Goal: Task Accomplishment & Management: Complete application form

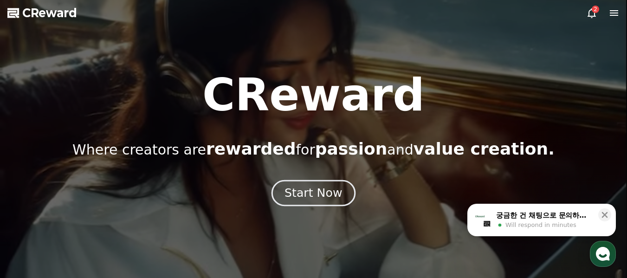
click at [299, 191] on div "Start Now" at bounding box center [314, 193] width 58 height 16
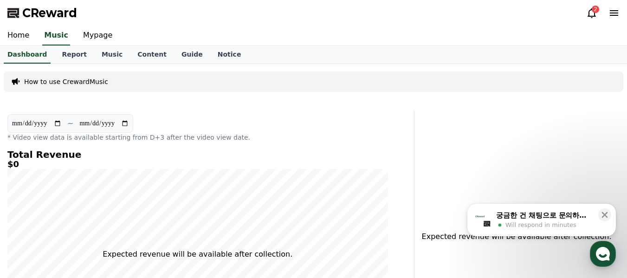
click at [592, 14] on icon at bounding box center [591, 12] width 11 height 11
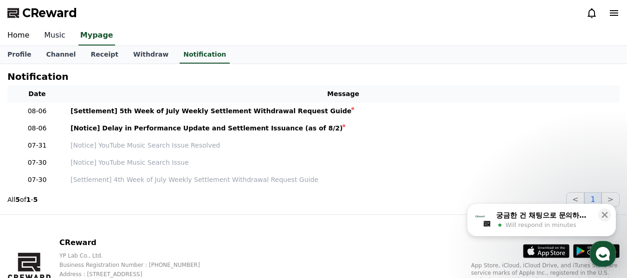
click at [46, 38] on link "Music" at bounding box center [55, 35] width 36 height 19
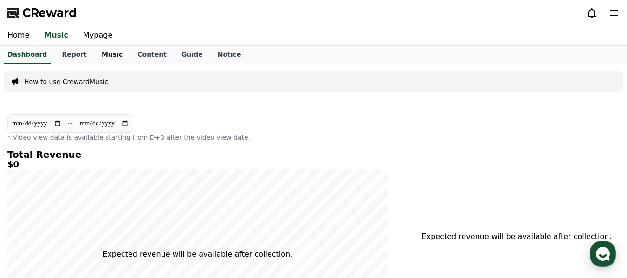
click at [94, 54] on link "Music" at bounding box center [112, 55] width 36 height 18
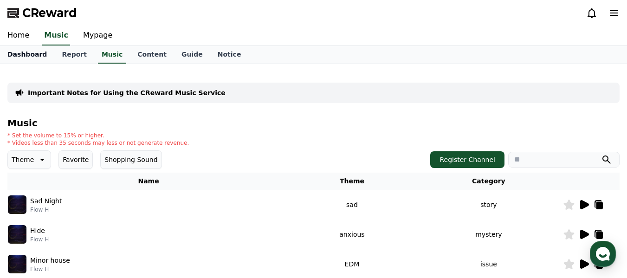
click at [34, 58] on link "Dashboard" at bounding box center [27, 55] width 54 height 18
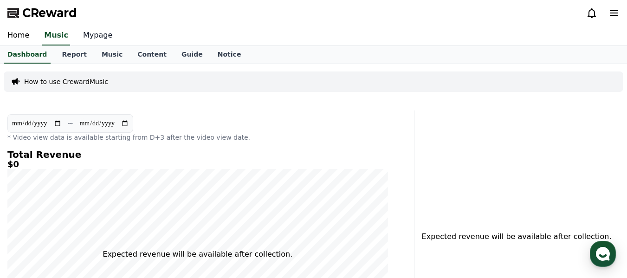
click at [93, 36] on link "Mypage" at bounding box center [98, 35] width 44 height 19
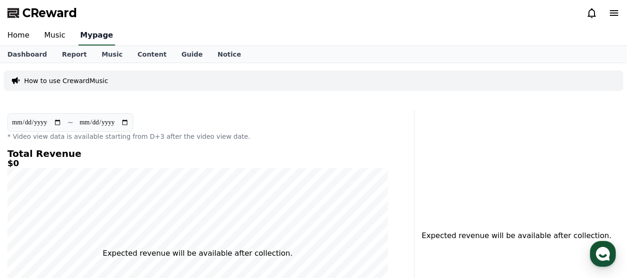
select select "**********"
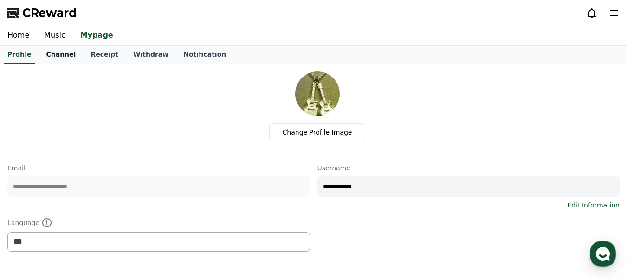
click at [61, 55] on link "Channel" at bounding box center [61, 55] width 45 height 18
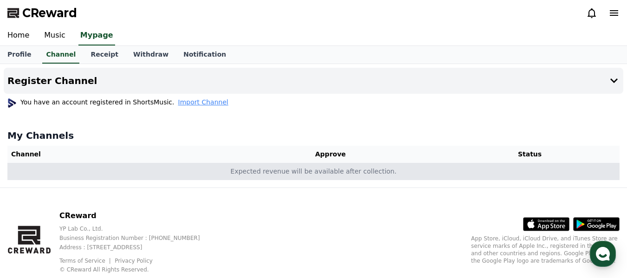
click at [331, 170] on td "Expected revenue will be available after collection." at bounding box center [313, 171] width 612 height 17
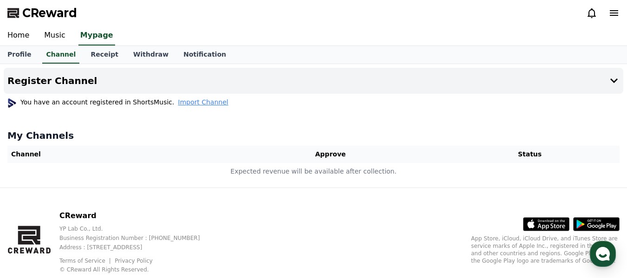
click at [318, 152] on th "Approve" at bounding box center [330, 154] width 219 height 17
click at [324, 153] on th "Approve" at bounding box center [330, 154] width 219 height 17
click at [189, 104] on span "Import Channel" at bounding box center [203, 101] width 50 height 9
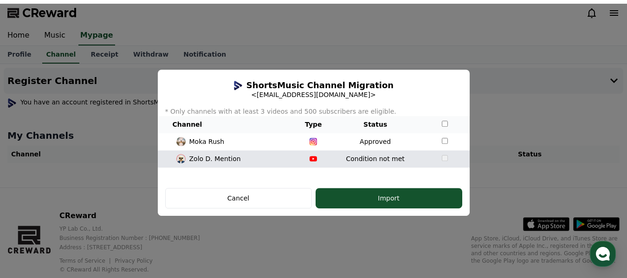
click at [380, 156] on td "Condition not met" at bounding box center [375, 158] width 91 height 17
click at [443, 165] on td "modal" at bounding box center [445, 158] width 49 height 17
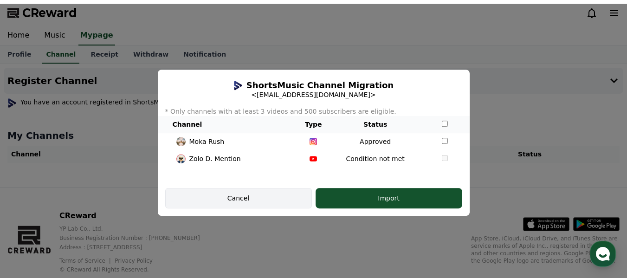
click at [253, 198] on div "Cancel" at bounding box center [239, 198] width 120 height 9
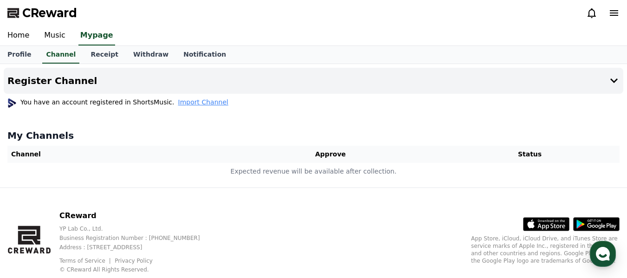
click at [257, 157] on th "Approve" at bounding box center [330, 154] width 219 height 17
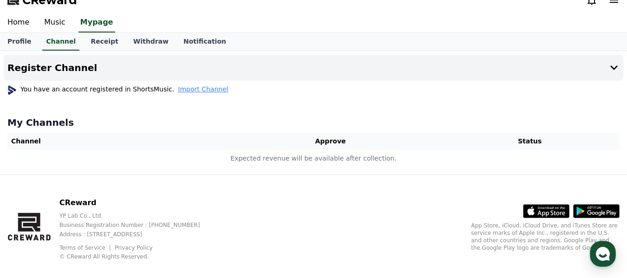
scroll to position [25, 0]
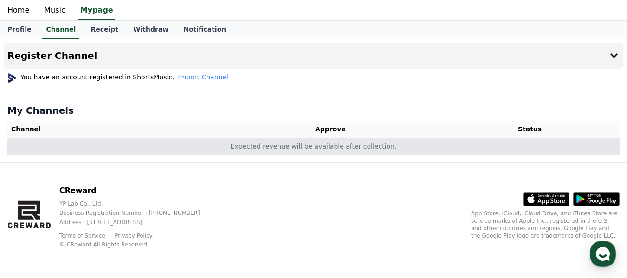
click at [376, 149] on td "Expected revenue will be available after collection." at bounding box center [313, 146] width 612 height 17
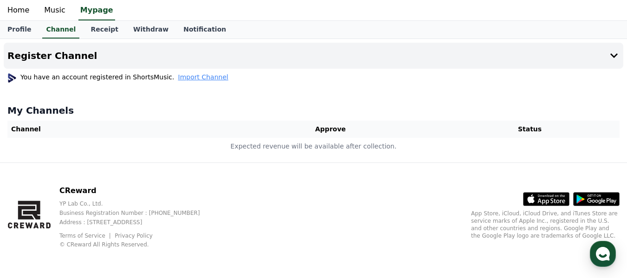
click at [184, 78] on span "Import Channel" at bounding box center [203, 76] width 50 height 9
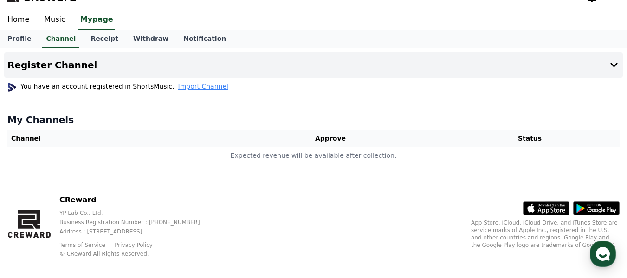
click at [178, 88] on span "Import Channel" at bounding box center [203, 86] width 50 height 9
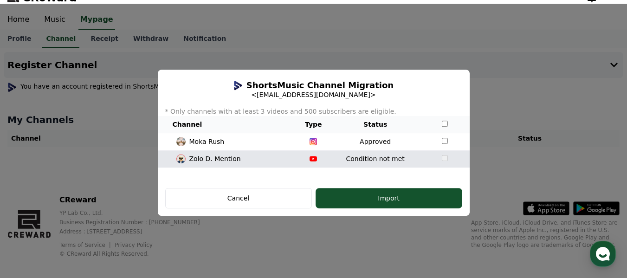
click at [446, 162] on td "modal" at bounding box center [445, 158] width 49 height 17
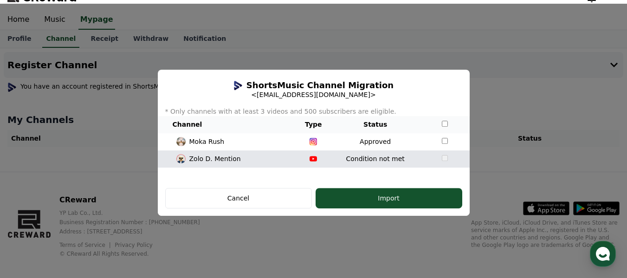
click at [446, 162] on td "modal" at bounding box center [445, 158] width 49 height 17
click at [249, 159] on div "Zolo D. Mention" at bounding box center [228, 159] width 132 height 10
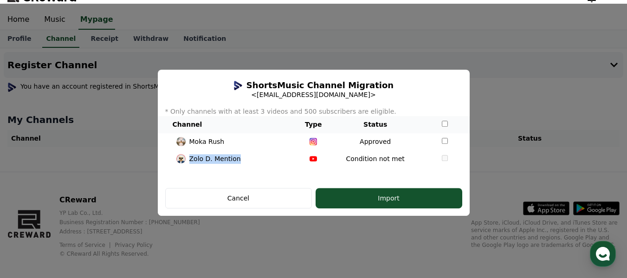
click at [482, 56] on button "close modal" at bounding box center [313, 143] width 627 height 278
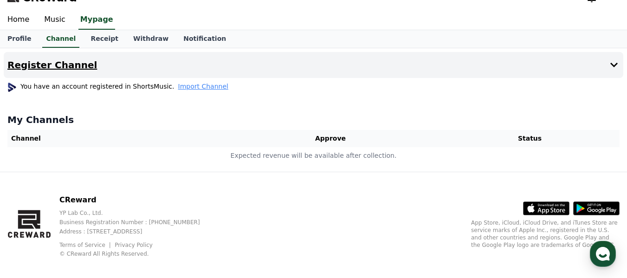
click at [43, 61] on h4 "Register Channel" at bounding box center [52, 65] width 90 height 10
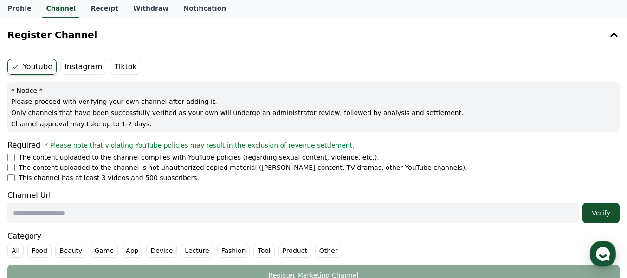
scroll to position [62, 0]
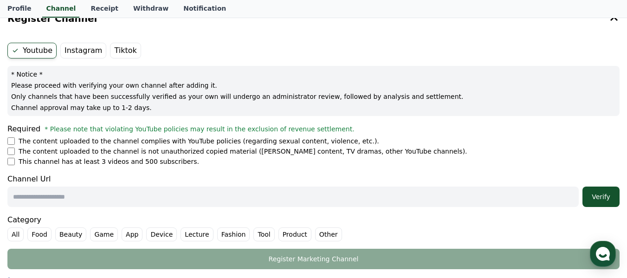
click at [9, 155] on li "The content uploaded to the channel is not unauthorized copied material (OTT co…" at bounding box center [313, 151] width 612 height 9
click at [18, 153] on li "The content uploaded to the channel is not unauthorized copied material (OTT co…" at bounding box center [313, 151] width 612 height 9
click at [65, 188] on input "text" at bounding box center [292, 197] width 571 height 20
paste input "**********"
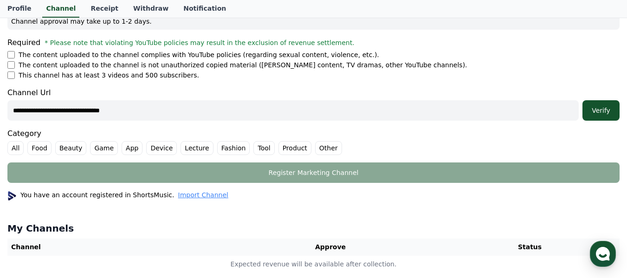
scroll to position [155, 0]
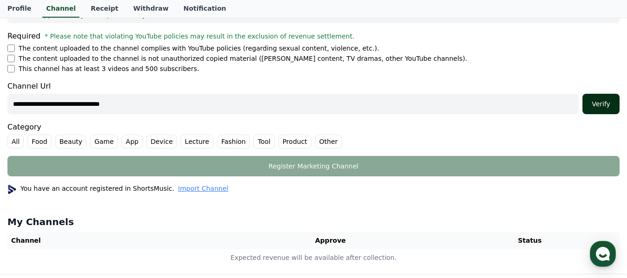
type input "**********"
click at [601, 106] on div "Verify" at bounding box center [601, 103] width 30 height 9
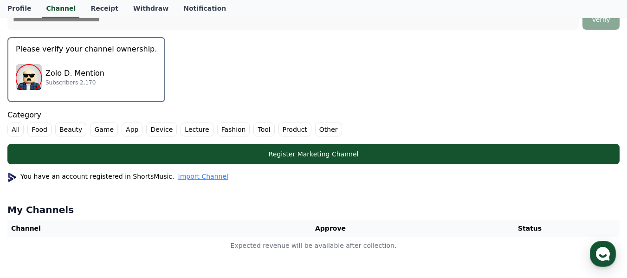
scroll to position [109, 0]
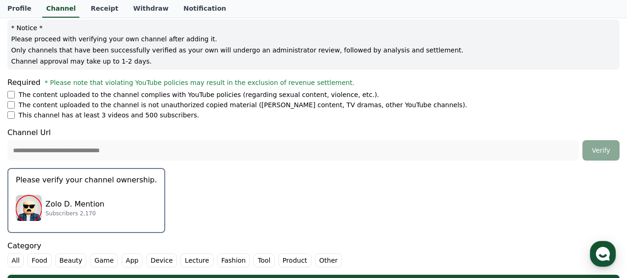
click at [111, 202] on div "Zolo D. Mention Subscribers 2,170" at bounding box center [86, 207] width 141 height 37
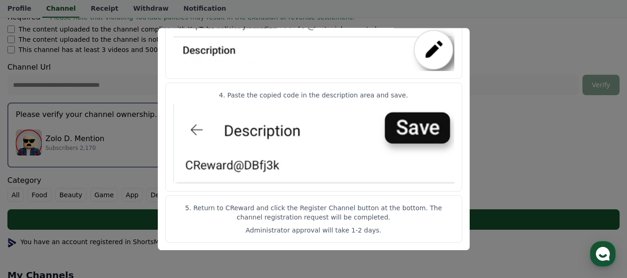
scroll to position [294, 0]
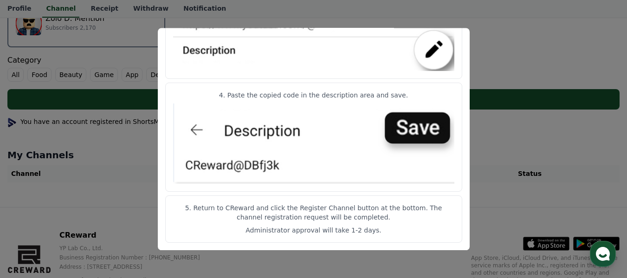
click at [126, 51] on button "close modal" at bounding box center [313, 139] width 627 height 278
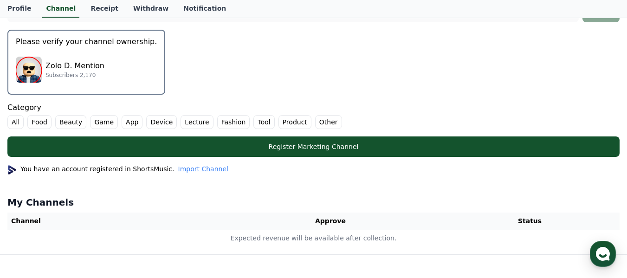
scroll to position [246, 0]
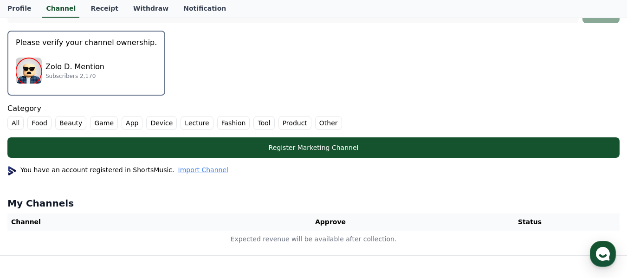
click at [90, 76] on p "Subscribers 2,170" at bounding box center [74, 75] width 59 height 7
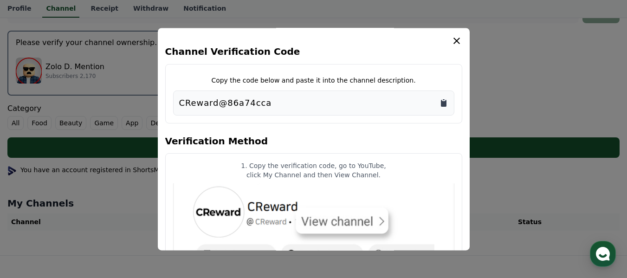
click at [442, 104] on icon "Copy to clipboard" at bounding box center [444, 103] width 6 height 7
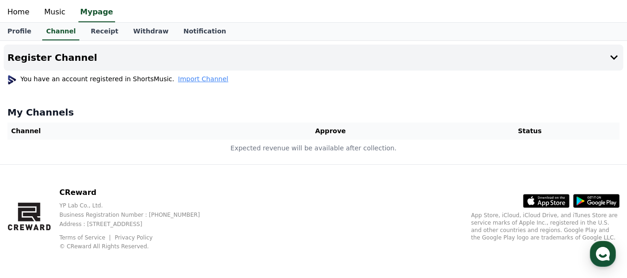
scroll to position [25, 0]
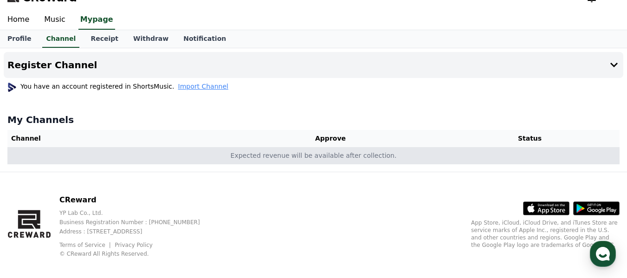
click at [246, 147] on td "Expected revenue will be available after collection." at bounding box center [313, 155] width 612 height 17
click at [243, 156] on td "Expected revenue will be available after collection." at bounding box center [313, 155] width 612 height 17
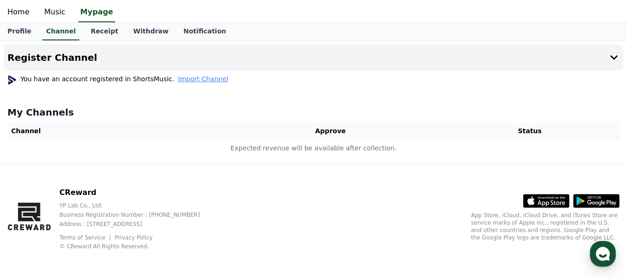
scroll to position [25, 0]
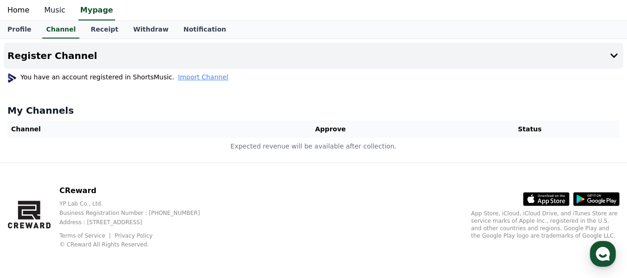
click at [55, 12] on link "Music" at bounding box center [55, 10] width 36 height 19
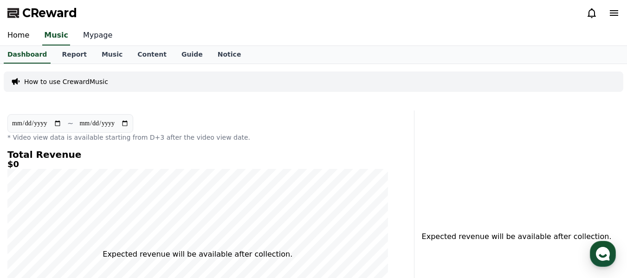
click at [88, 32] on link "Mypage" at bounding box center [98, 35] width 44 height 19
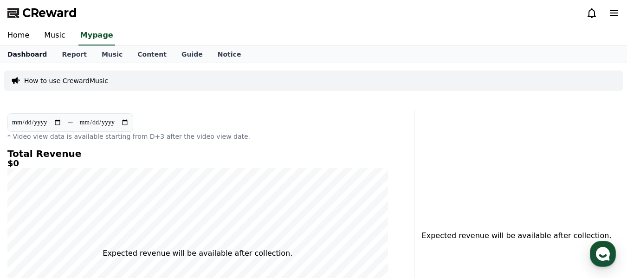
select select "**********"
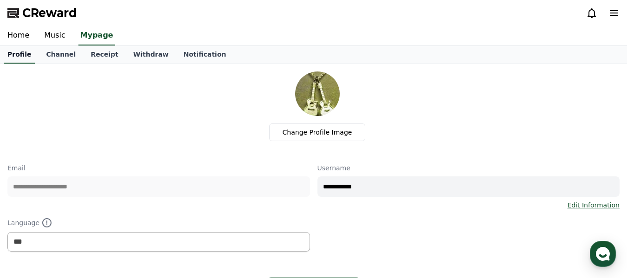
click at [24, 58] on link "Profile" at bounding box center [19, 55] width 31 height 18
click at [61, 56] on link "Channel" at bounding box center [61, 55] width 45 height 18
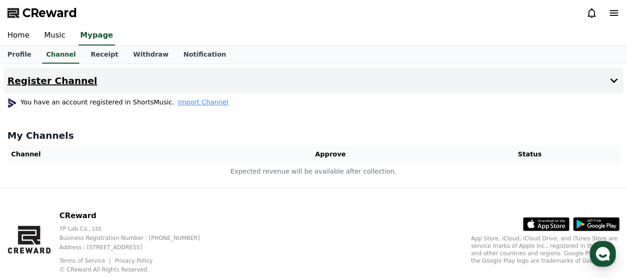
click at [556, 72] on button "Register Channel" at bounding box center [314, 81] width 620 height 26
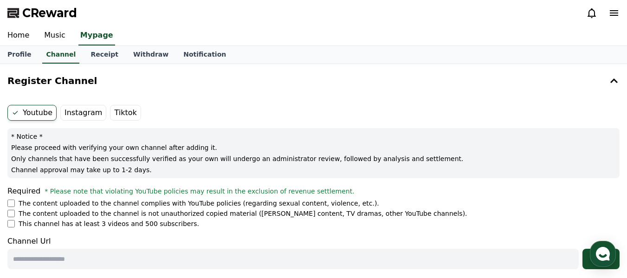
click at [41, 204] on p "The content uploaded to the channel complies with YouTube policies (regarding s…" at bounding box center [199, 203] width 361 height 9
click at [39, 214] on p "The content uploaded to the channel is not unauthorized copied material (OTT co…" at bounding box center [243, 213] width 449 height 9
click at [11, 197] on div "Required * Please note that violating YouTube policies may result in the exclus…" at bounding box center [313, 207] width 612 height 43
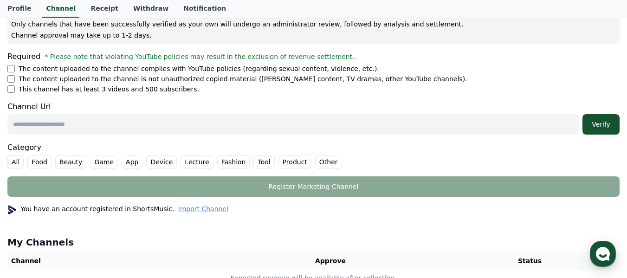
scroll to position [139, 0]
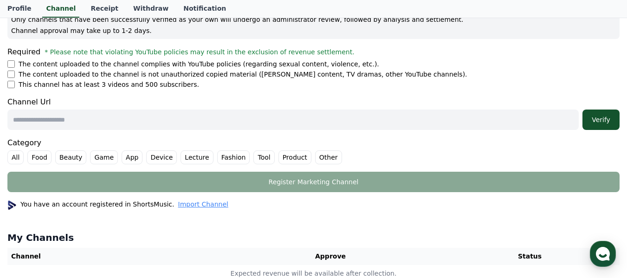
click at [118, 123] on input "text" at bounding box center [292, 120] width 571 height 20
paste input "**********"
type input "**********"
click at [596, 117] on div "Verify" at bounding box center [601, 119] width 30 height 9
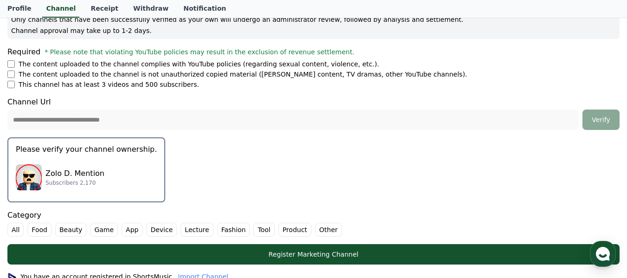
click at [121, 162] on div "Zolo D. Mention Subscribers 2,170" at bounding box center [86, 177] width 141 height 37
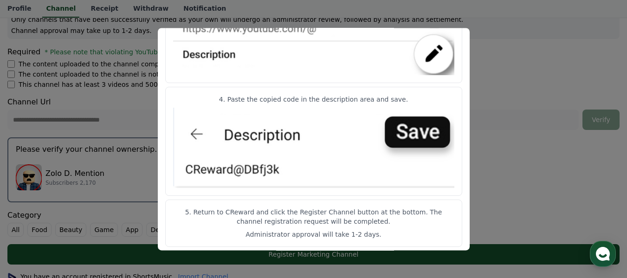
scroll to position [537, 0]
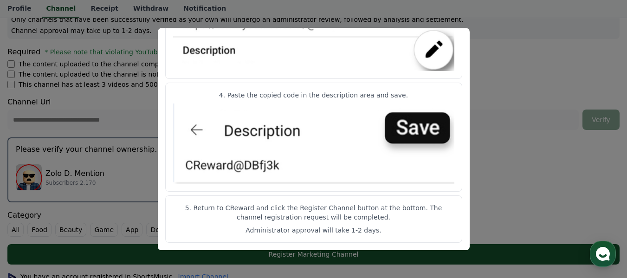
click at [418, 136] on img "modal" at bounding box center [313, 144] width 281 height 81
click at [104, 78] on button "close modal" at bounding box center [313, 139] width 627 height 278
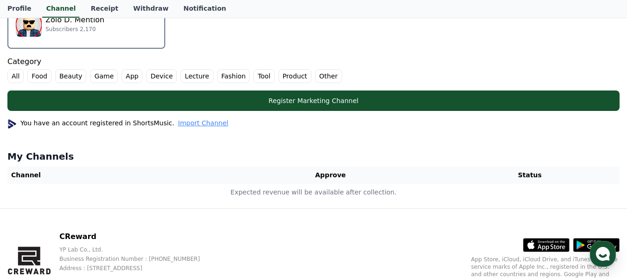
scroll to position [325, 0]
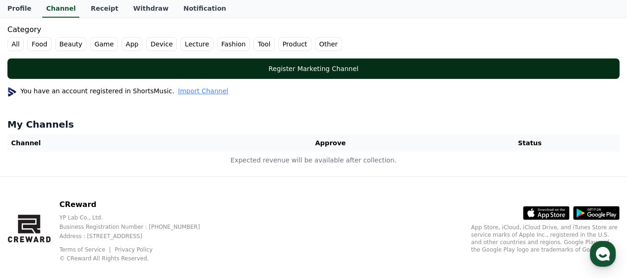
click at [253, 76] on button "Register Marketing Channel" at bounding box center [313, 68] width 612 height 20
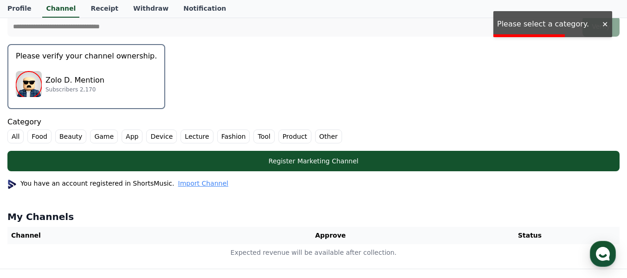
scroll to position [232, 0]
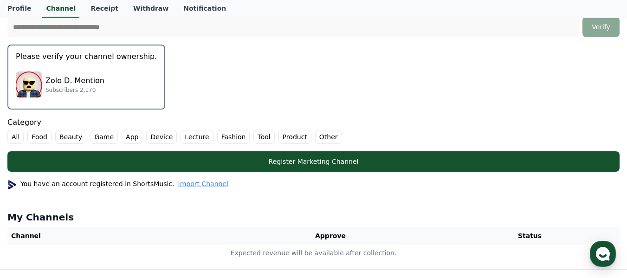
click at [315, 136] on label "Other" at bounding box center [328, 137] width 27 height 14
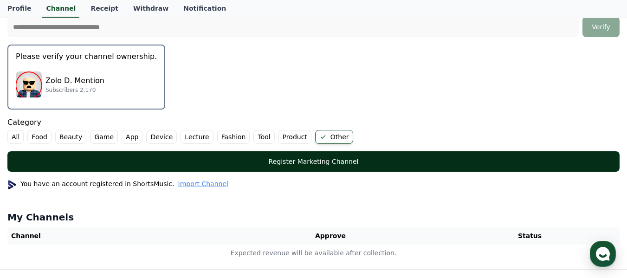
click at [185, 167] on button "Register Marketing Channel" at bounding box center [313, 161] width 612 height 20
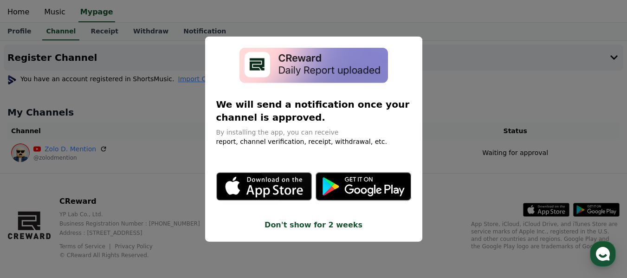
click at [328, 227] on button "Don't show for 2 weeks" at bounding box center [313, 225] width 195 height 11
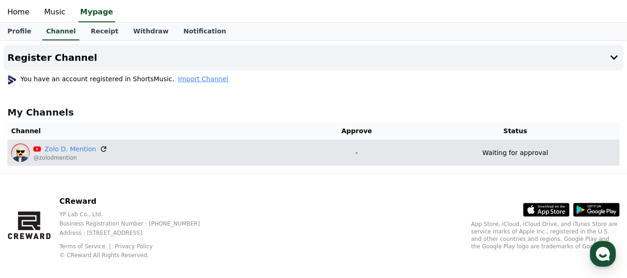
click at [101, 150] on icon at bounding box center [104, 149] width 6 height 6
click at [532, 149] on p "Waiting for approval" at bounding box center [515, 153] width 66 height 10
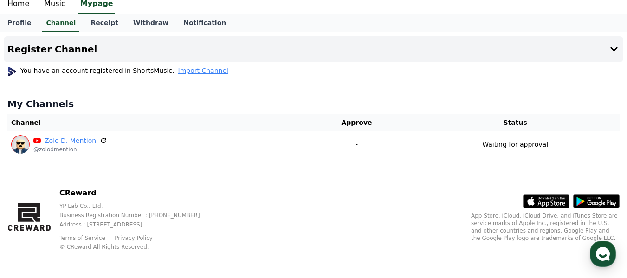
scroll to position [34, 0]
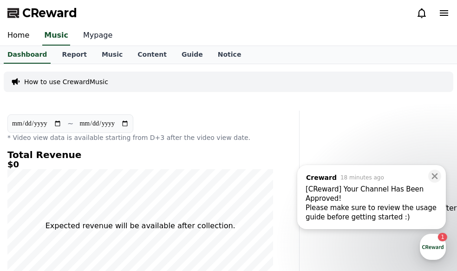
click at [91, 38] on link "Mypage" at bounding box center [98, 35] width 44 height 19
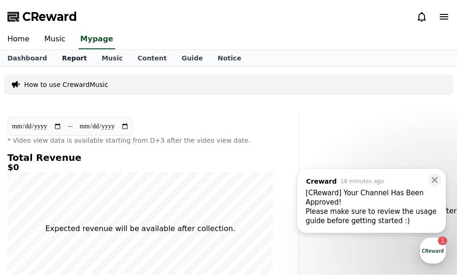
select select "**********"
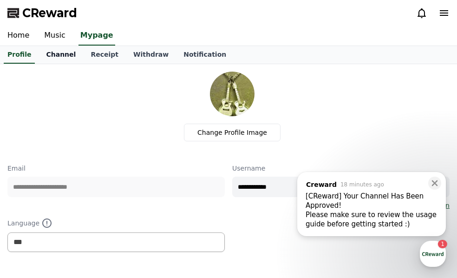
click at [59, 57] on link "Channel" at bounding box center [61, 55] width 45 height 18
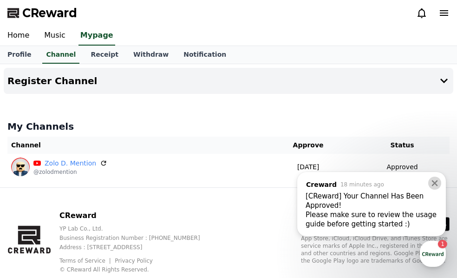
click at [435, 184] on icon at bounding box center [435, 183] width 6 height 6
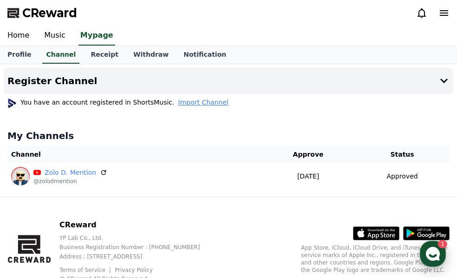
click at [441, 259] on div "button" at bounding box center [433, 253] width 26 height 26
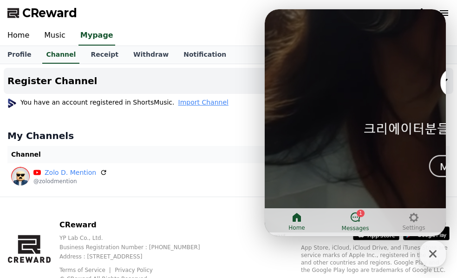
click at [355, 218] on icon at bounding box center [355, 216] width 11 height 11
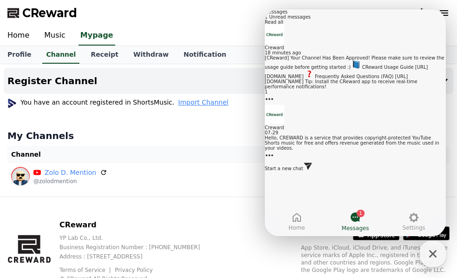
click at [369, 55] on div "Creward 18 minutes ago" at bounding box center [355, 50] width 181 height 10
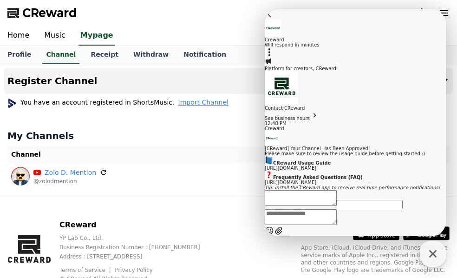
scroll to position [125, 0]
click at [274, 19] on button "Go to previous page" at bounding box center [269, 14] width 9 height 10
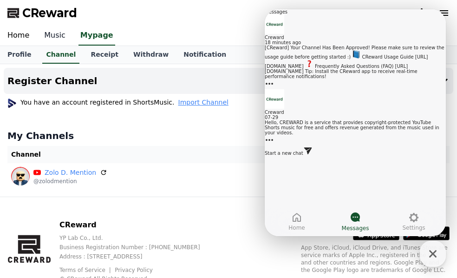
click at [45, 39] on link "Music" at bounding box center [55, 35] width 36 height 19
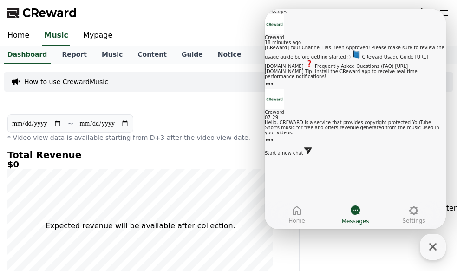
click at [245, 16] on div "CReward" at bounding box center [228, 13] width 457 height 26
click at [294, 207] on icon at bounding box center [296, 210] width 11 height 11
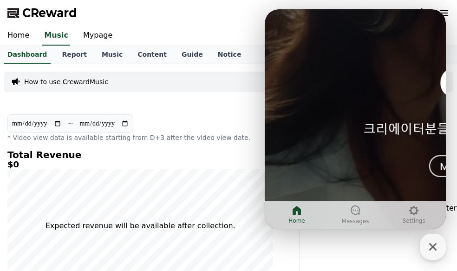
click at [226, 118] on div "**********" at bounding box center [140, 128] width 266 height 28
click at [436, 247] on icon "button" at bounding box center [432, 246] width 17 height 17
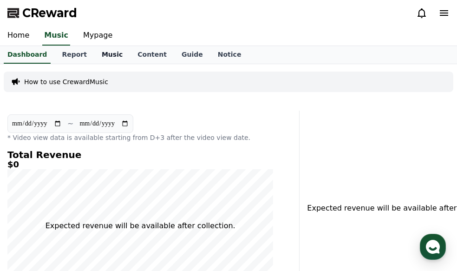
click at [99, 54] on link "Music" at bounding box center [112, 55] width 36 height 18
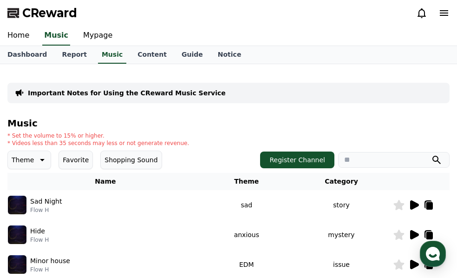
click at [65, 153] on button "Favorite" at bounding box center [75, 159] width 34 height 19
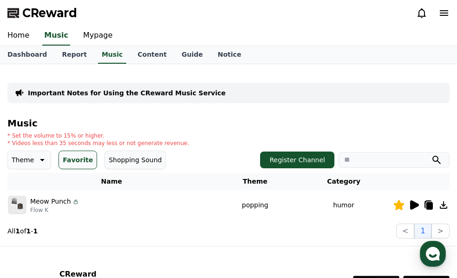
click at [448, 16] on icon at bounding box center [443, 12] width 11 height 11
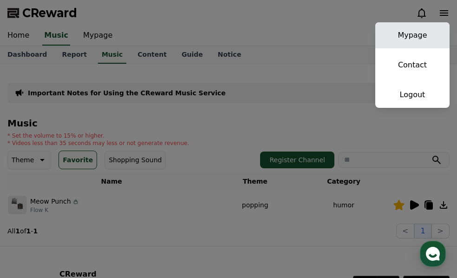
click at [424, 39] on link "Mypage" at bounding box center [412, 35] width 74 height 26
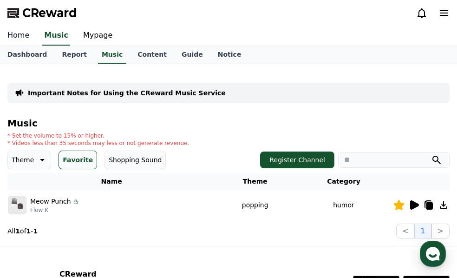
select select "**********"
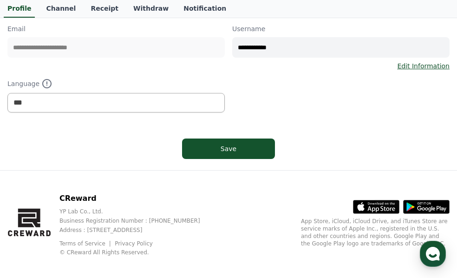
scroll to position [147, 0]
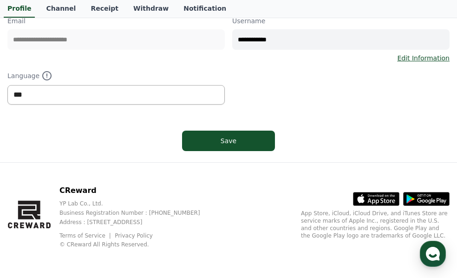
click at [105, 97] on select "*** ******* ***" at bounding box center [115, 94] width 217 height 19
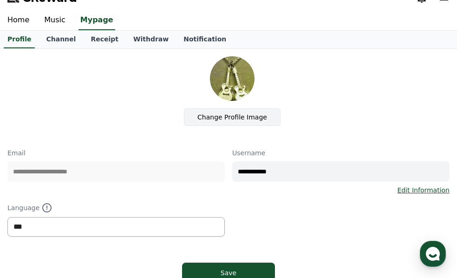
scroll to position [8, 0]
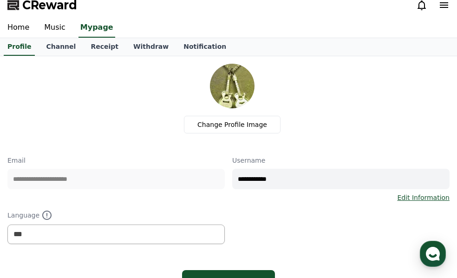
click at [442, 6] on icon at bounding box center [444, 5] width 8 height 6
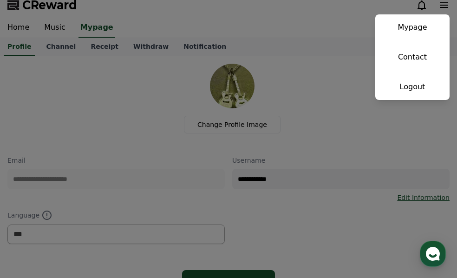
click at [420, 10] on button "close" at bounding box center [228, 139] width 457 height 278
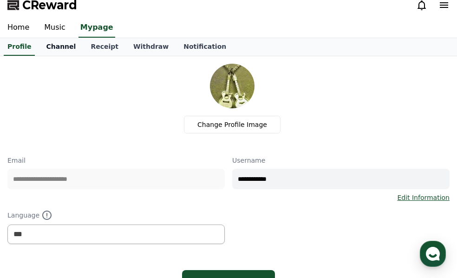
click at [60, 46] on link "Channel" at bounding box center [61, 47] width 45 height 18
